Goal: Information Seeking & Learning: Check status

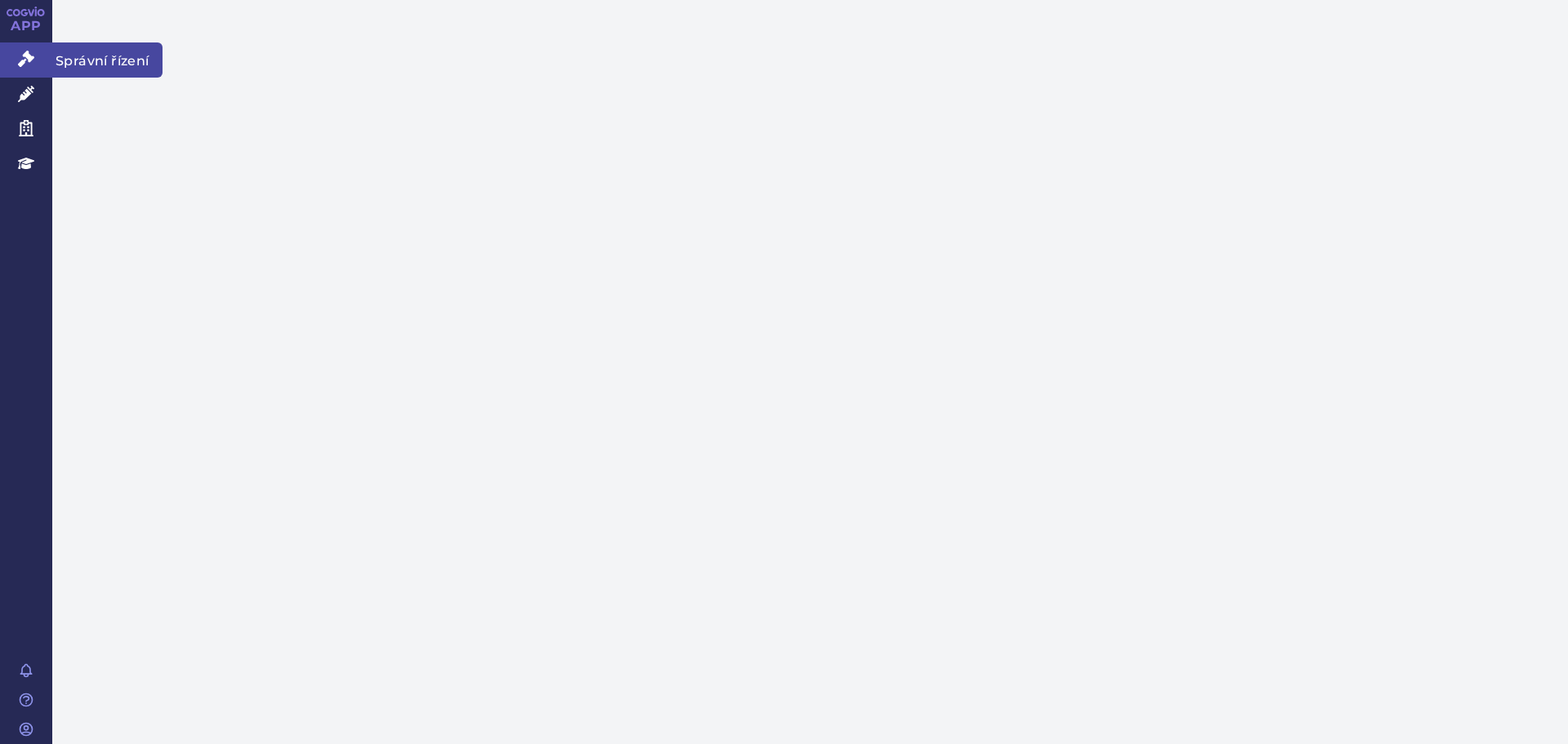
click at [31, 62] on icon at bounding box center [25, 59] width 17 height 17
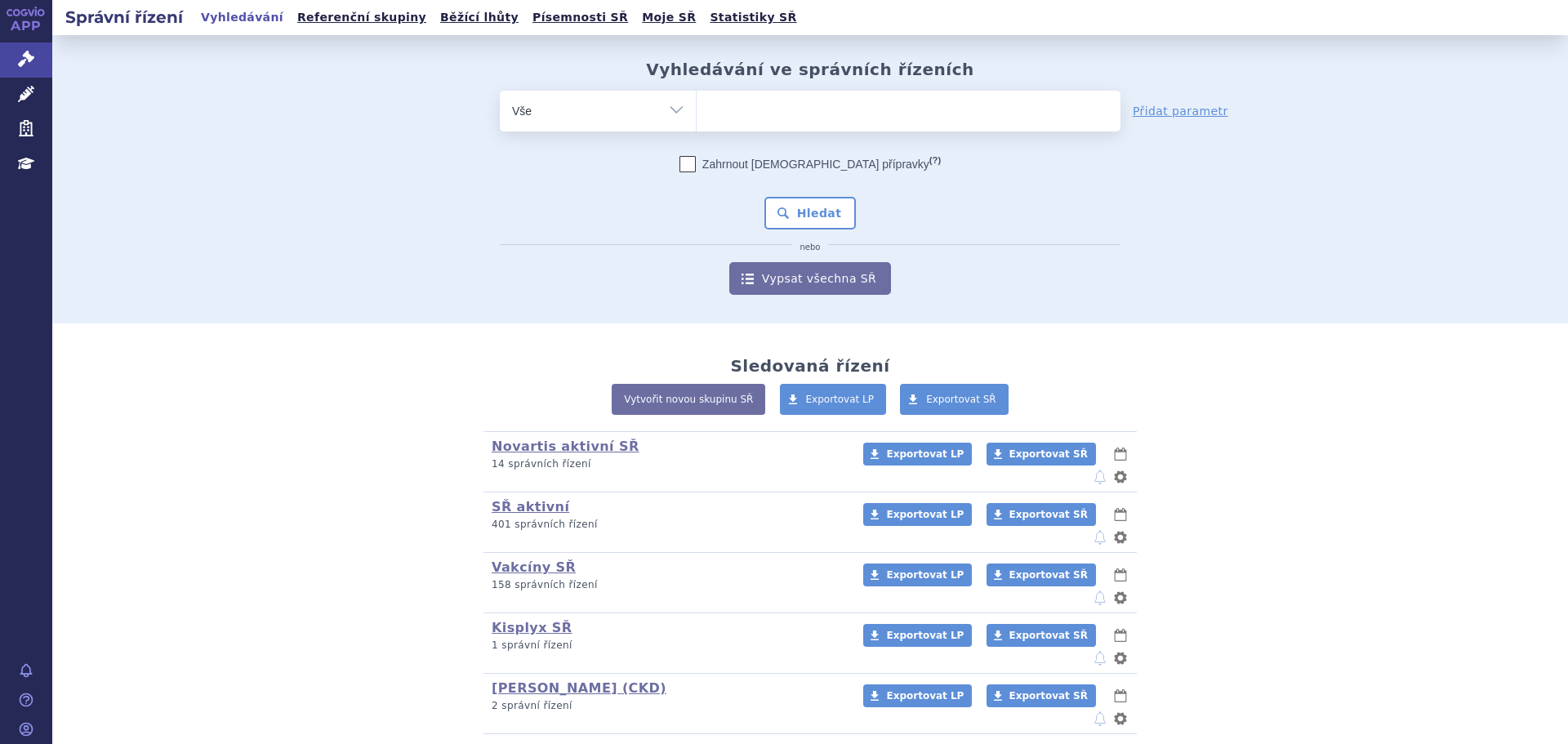
click at [699, 106] on ul at bounding box center [908, 107] width 423 height 34
click at [697, 106] on select at bounding box center [696, 110] width 1 height 41
click at [770, 126] on span at bounding box center [908, 110] width 423 height 41
click at [697, 126] on select at bounding box center [696, 110] width 1 height 41
paste input "SUKLS370249/2025"
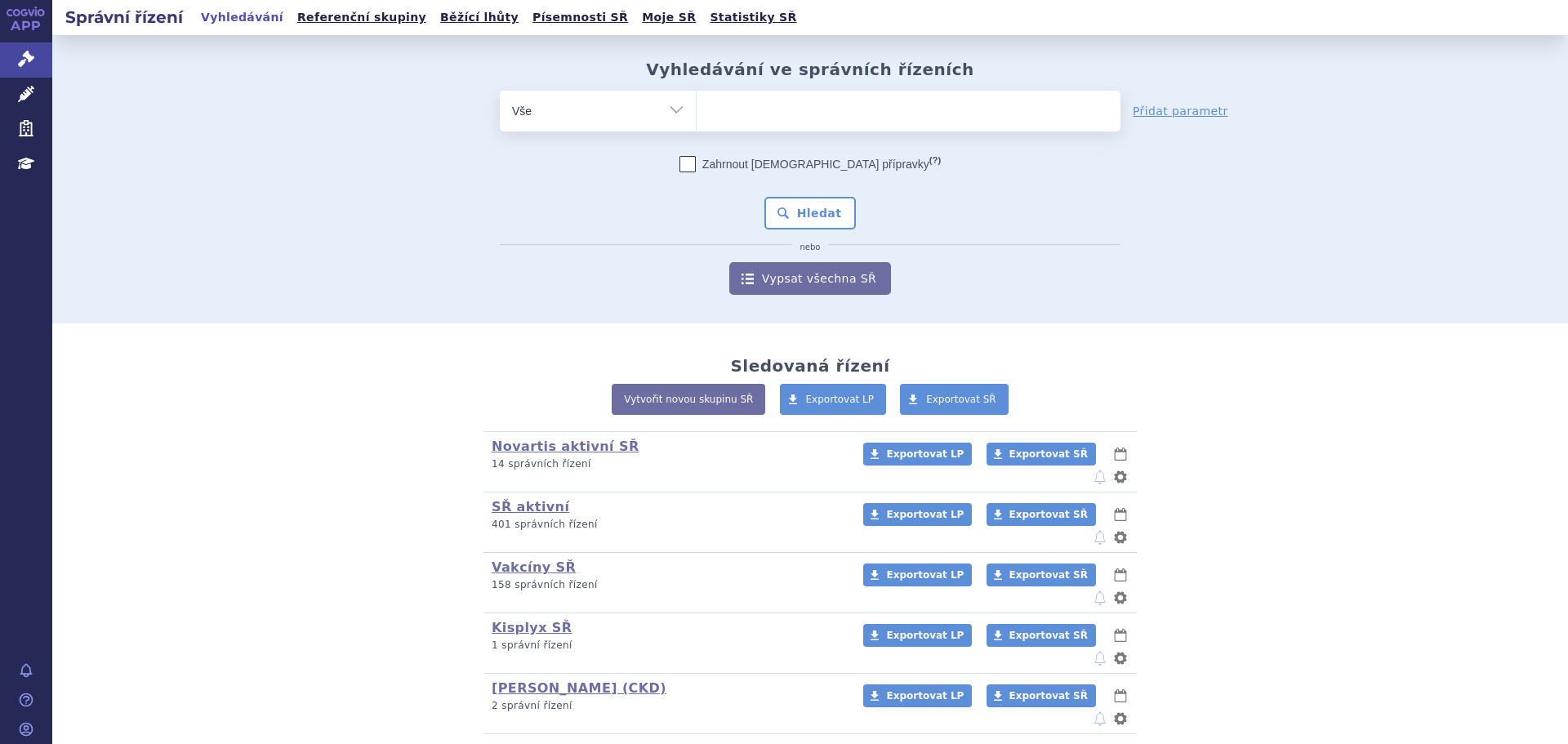
type input "SUKLS370249/2025"
select select "SUKLS370249/2025"
click at [803, 220] on button "Hledat" at bounding box center [810, 213] width 92 height 32
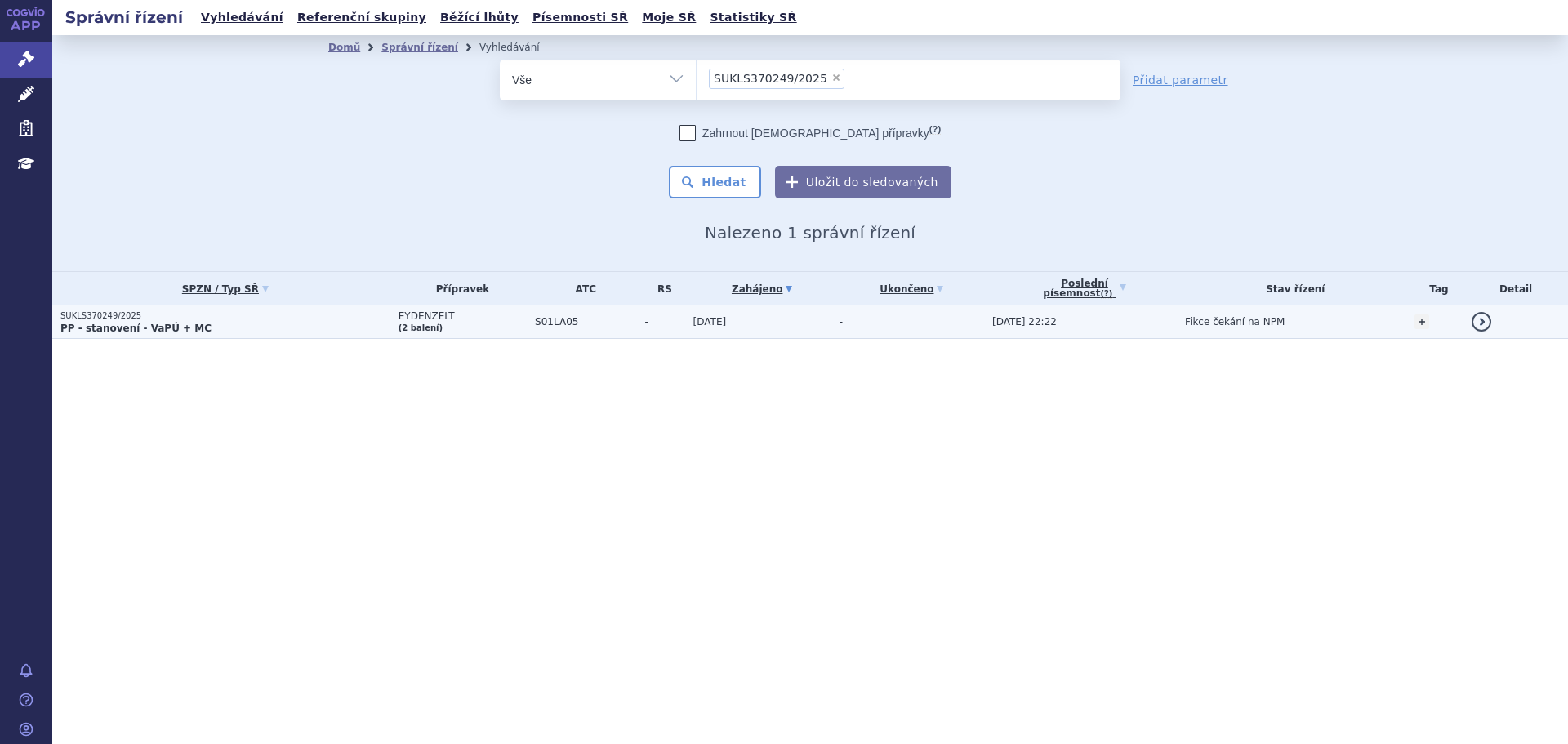
click at [254, 317] on p "SUKLS370249/2025" at bounding box center [225, 315] width 330 height 11
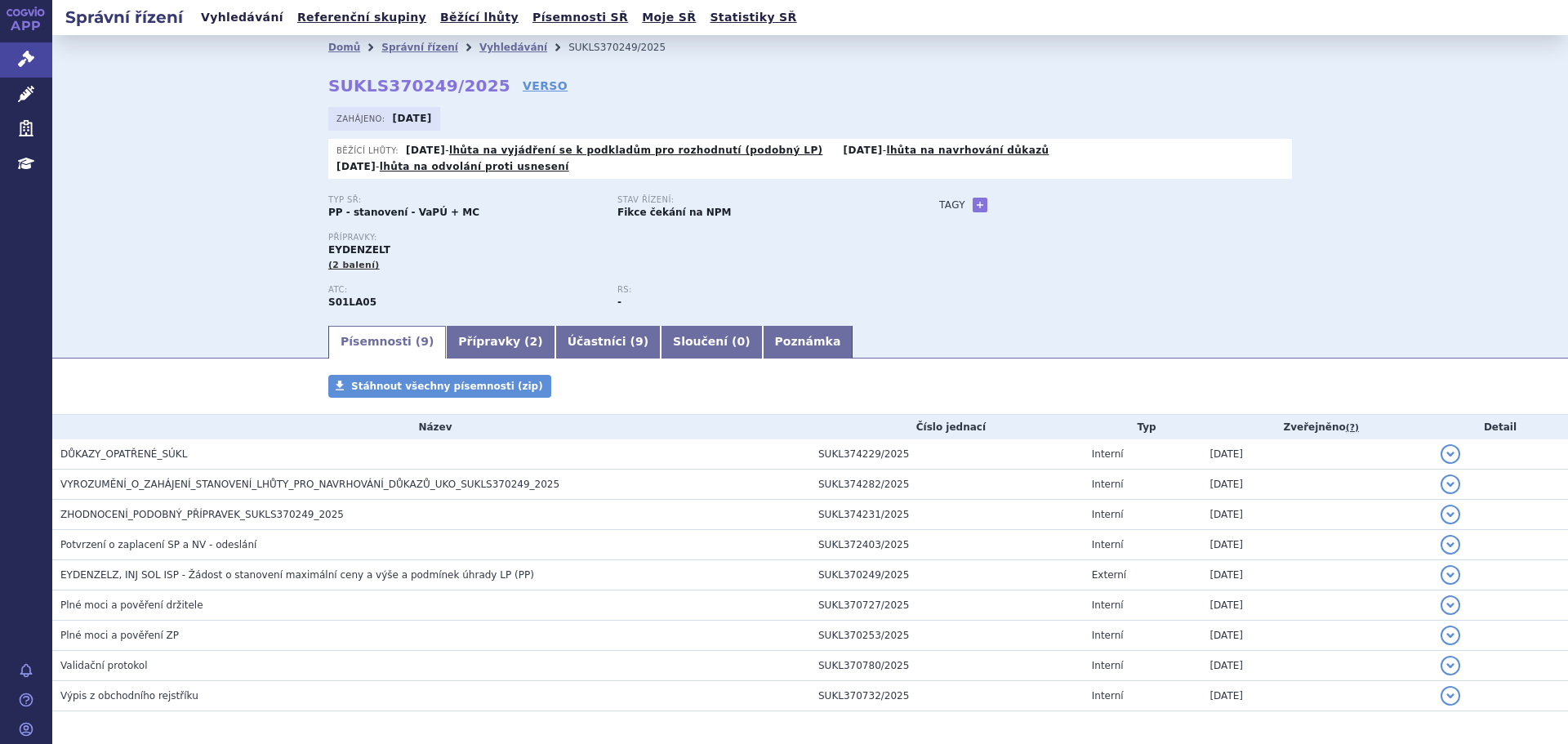
click at [234, 21] on link "Vyhledávání" at bounding box center [242, 17] width 92 height 22
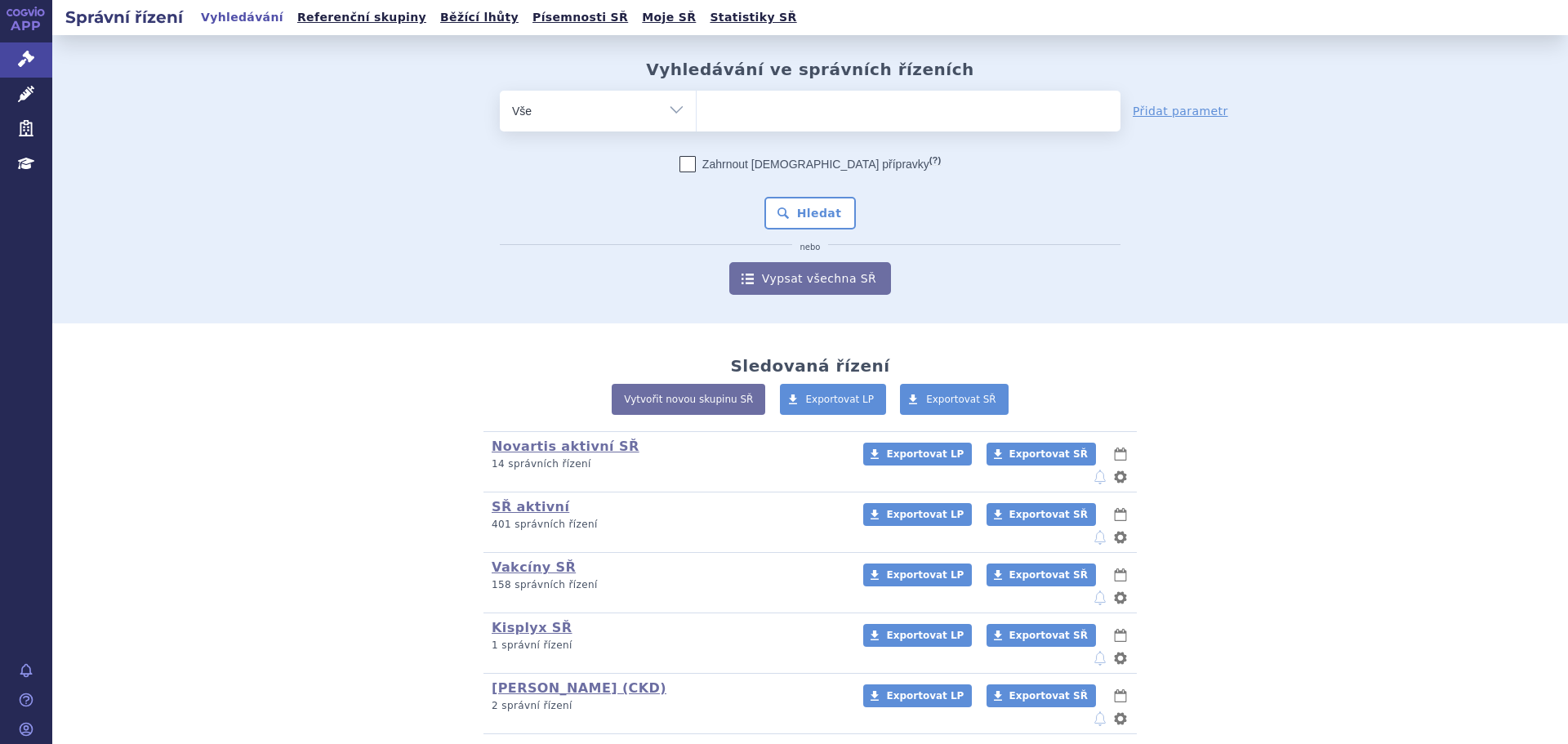
click at [719, 111] on ul at bounding box center [908, 107] width 423 height 34
click at [697, 111] on select at bounding box center [696, 110] width 1 height 41
paste input "SUKLS36129/2025"
type input "SUKLS36129/2025"
click at [697, 103] on select "SUKLS36129/2025" at bounding box center [696, 110] width 1 height 41
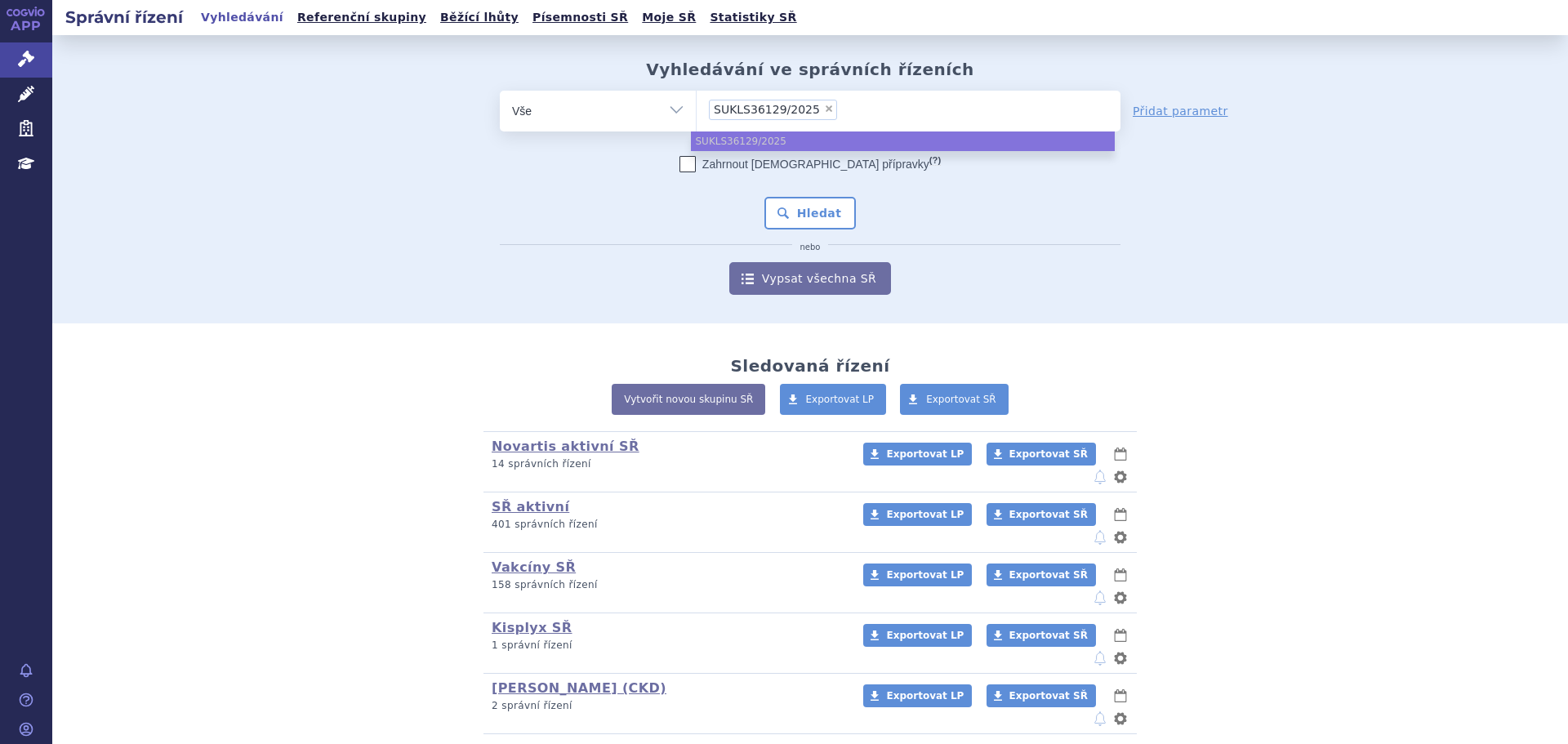
select select "SUKLS36129/2025"
click at [738, 116] on li "× SUKLS36129/2025" at bounding box center [773, 110] width 128 height 20
click at [697, 116] on select "SUKLS36129/2025" at bounding box center [696, 110] width 1 height 41
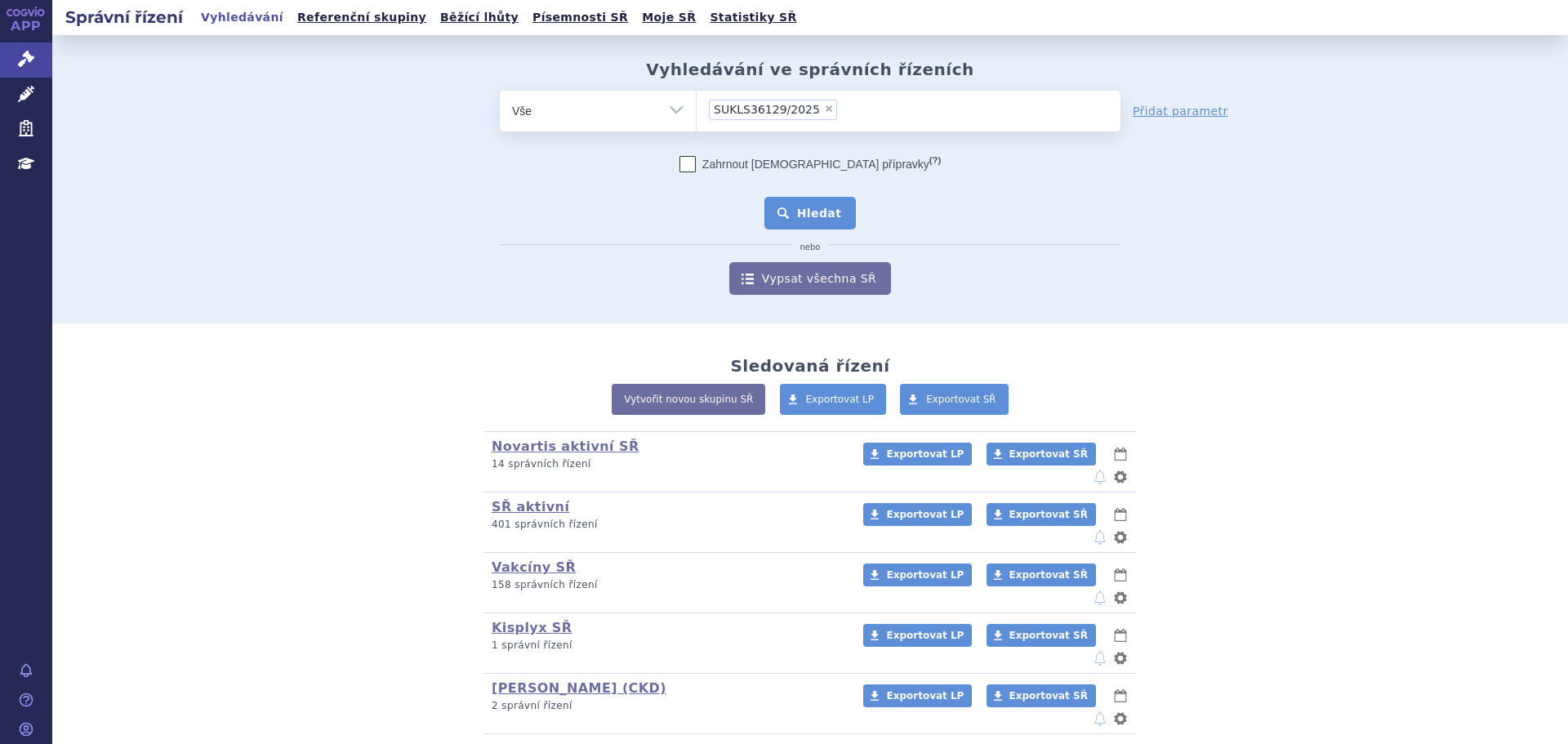
click at [808, 214] on button "Hledat" at bounding box center [810, 213] width 92 height 32
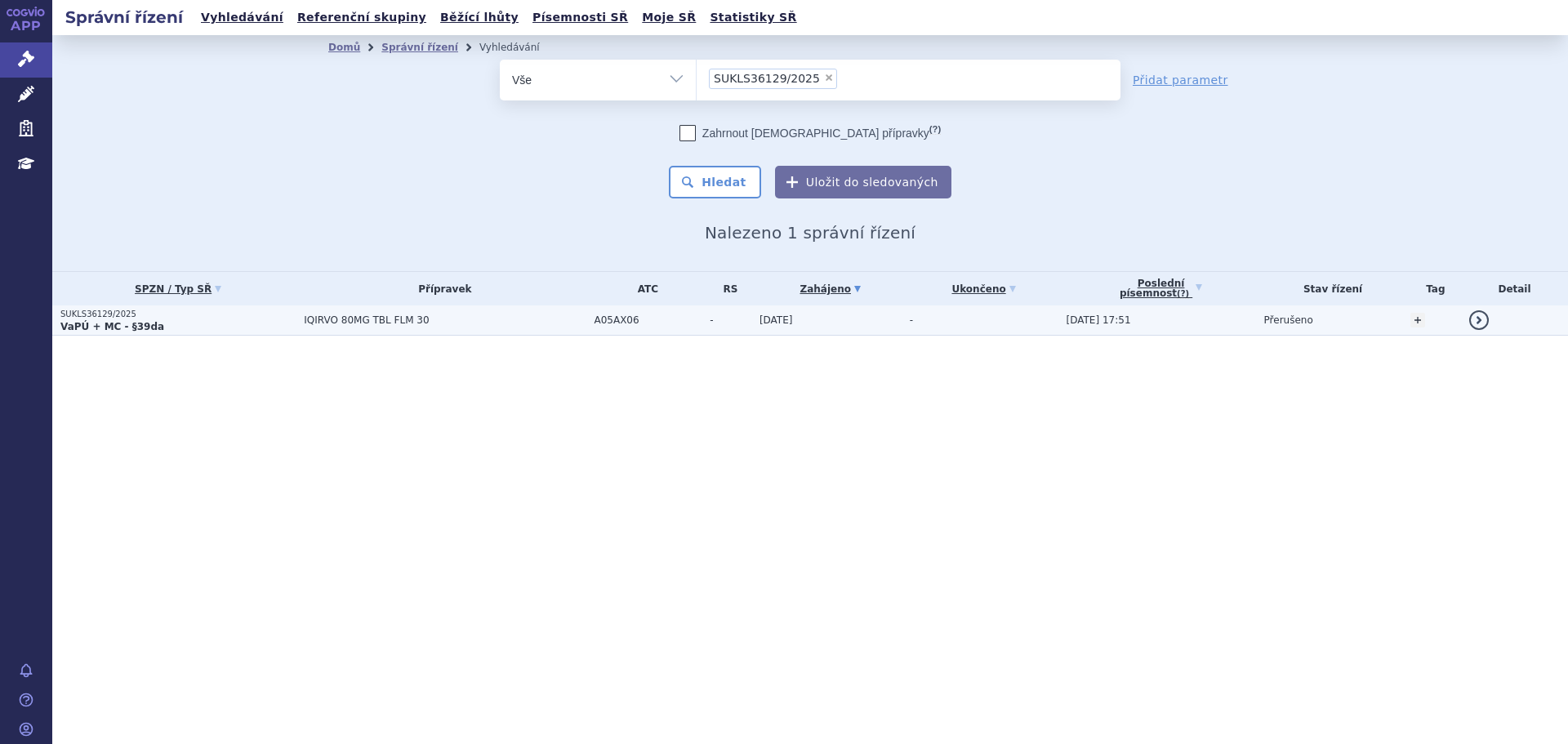
click at [236, 323] on p "VaPÚ + MC - §39da" at bounding box center [178, 326] width 235 height 13
